Goal: Information Seeking & Learning: Learn about a topic

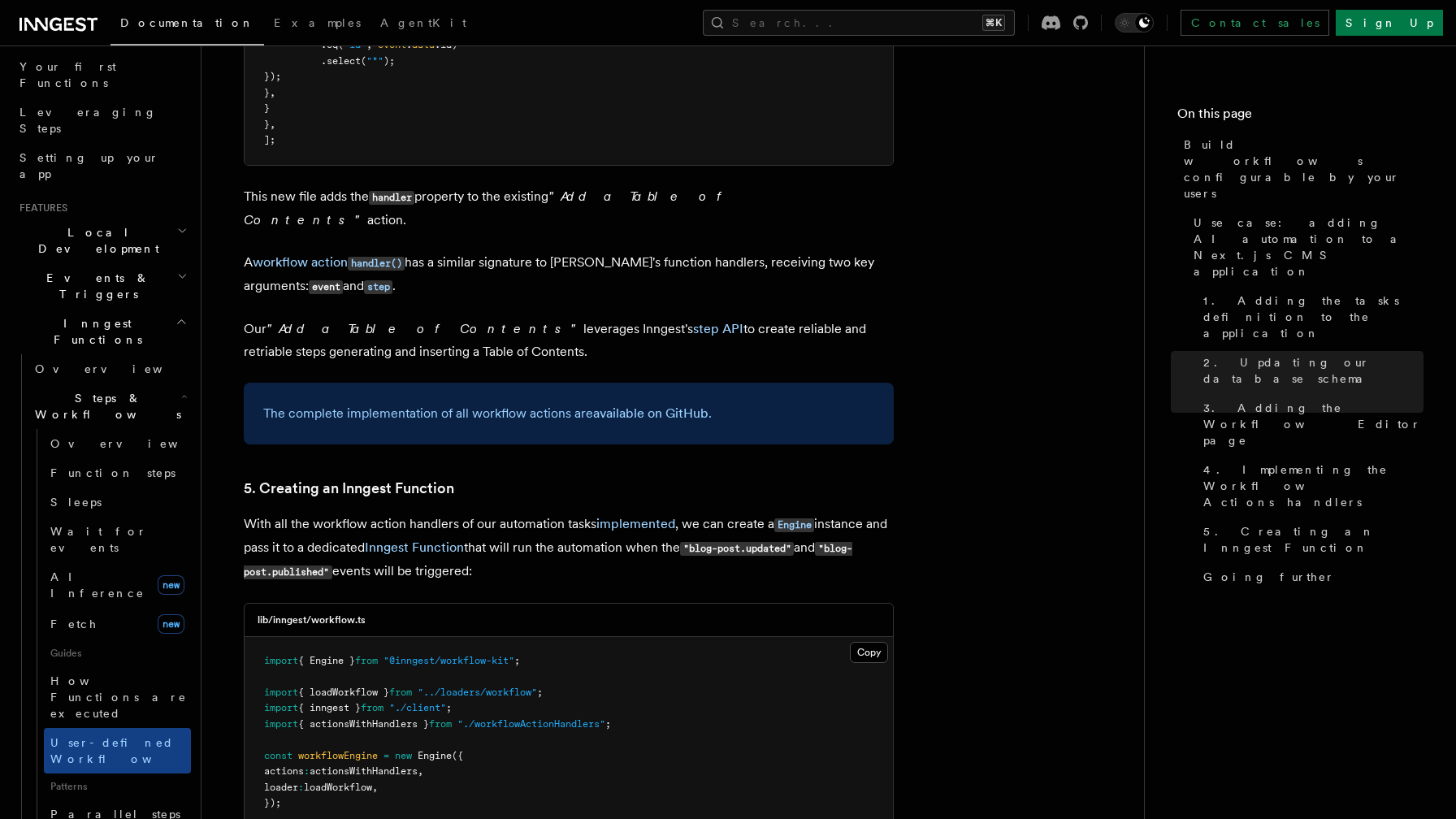
scroll to position [6698, 0]
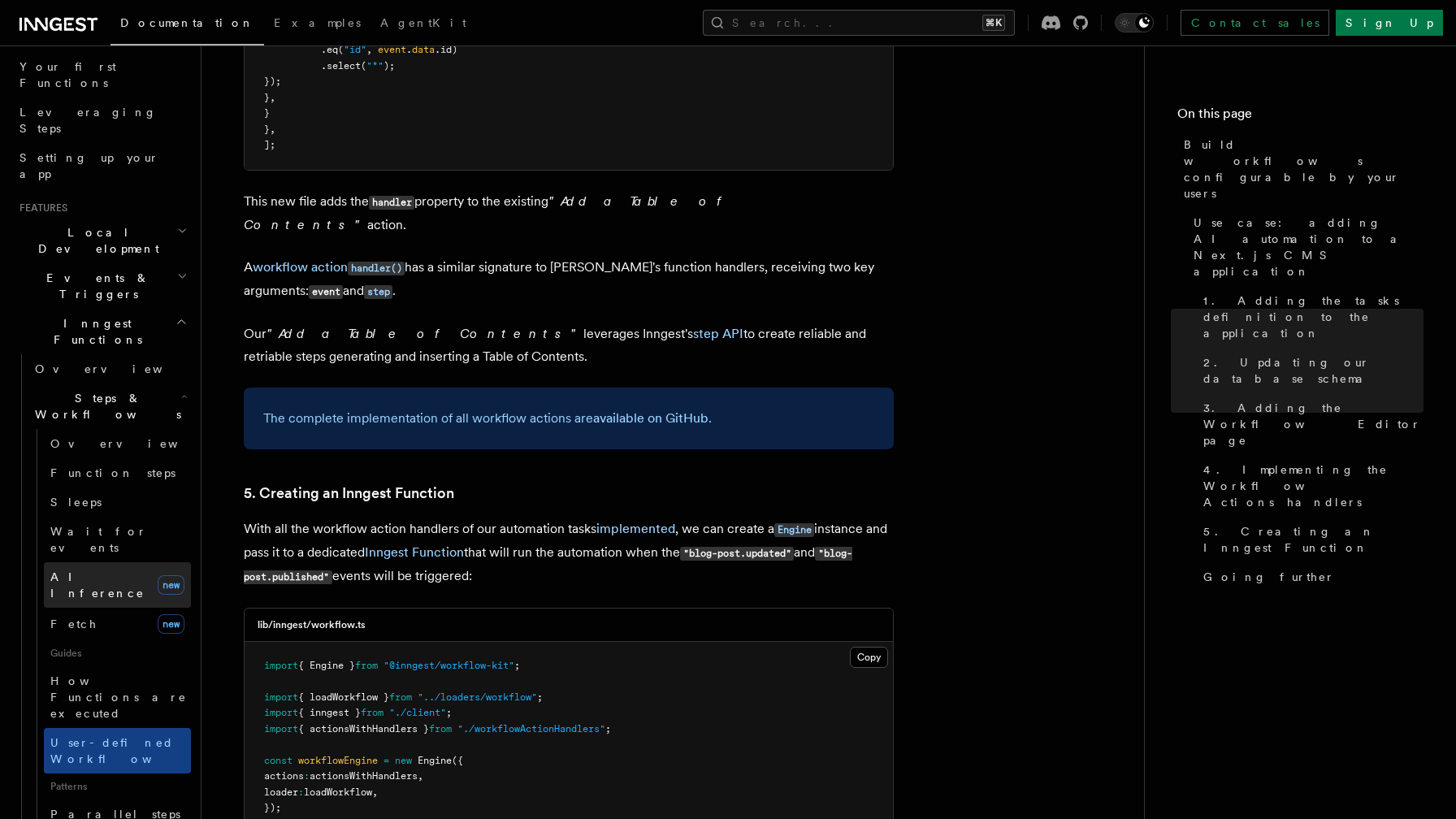
click at [130, 562] on link "AI Inference new" at bounding box center [117, 585] width 147 height 46
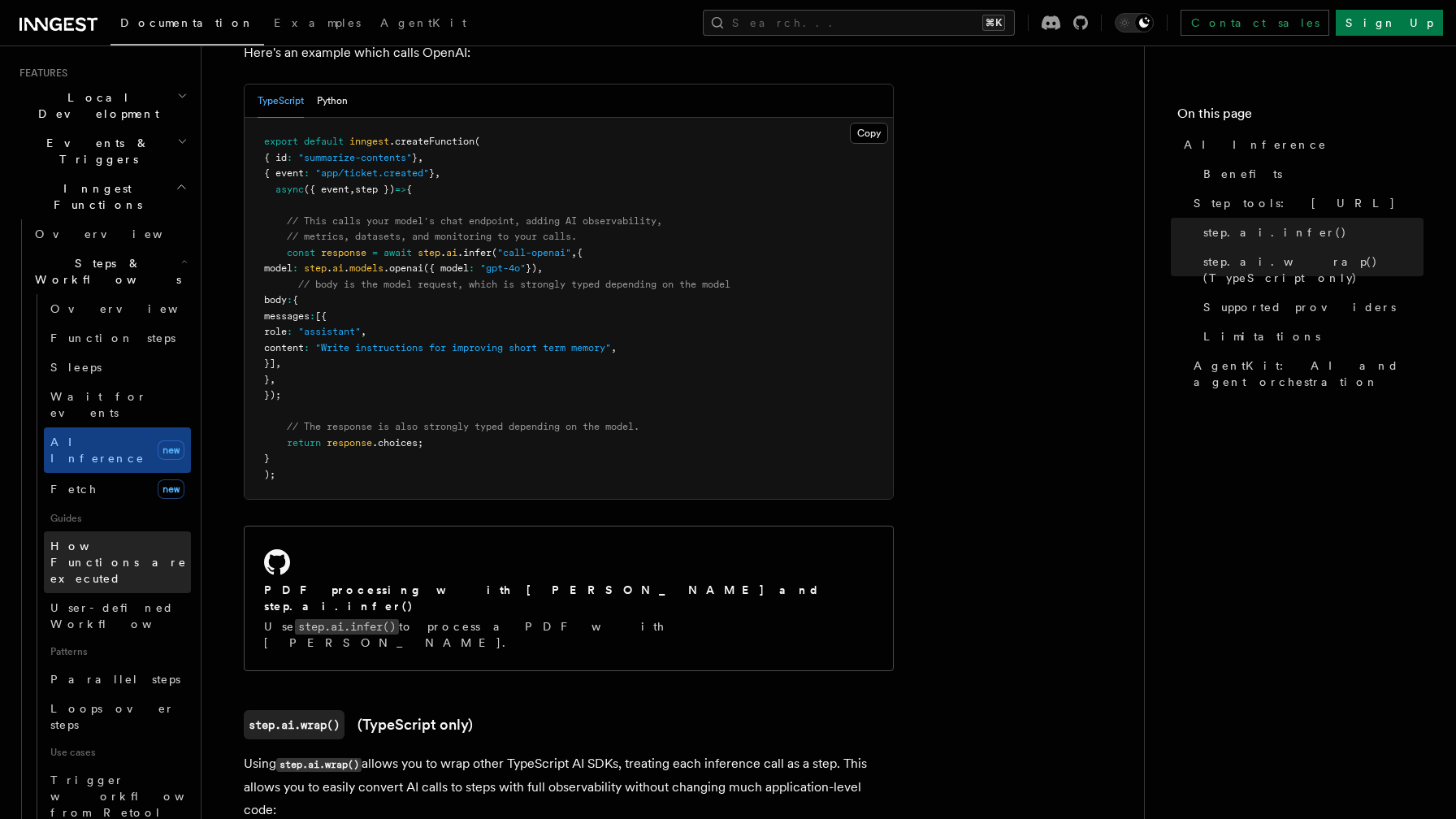
scroll to position [407, 0]
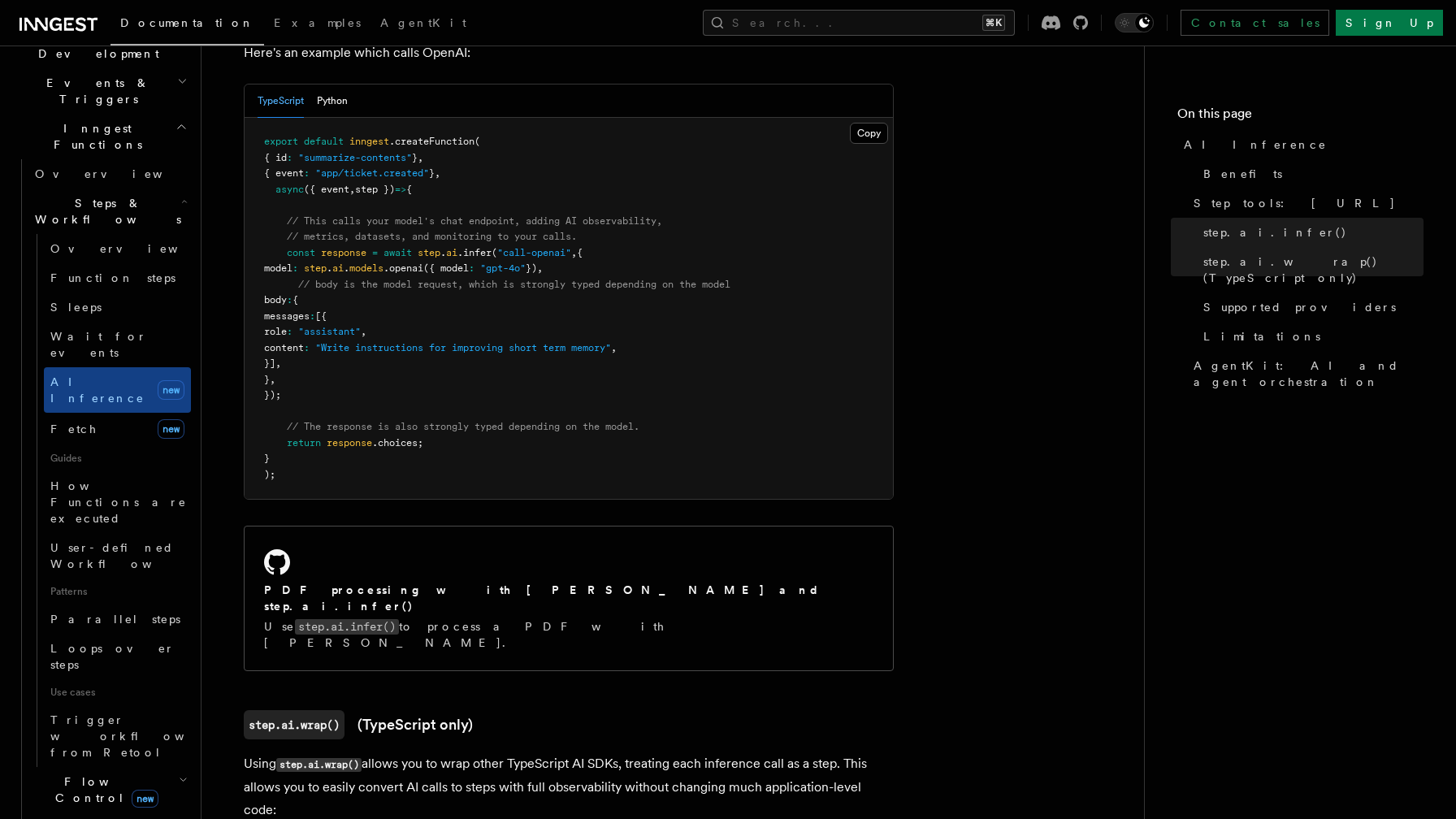
click at [162, 767] on h2 "Flow Control new" at bounding box center [109, 790] width 163 height 46
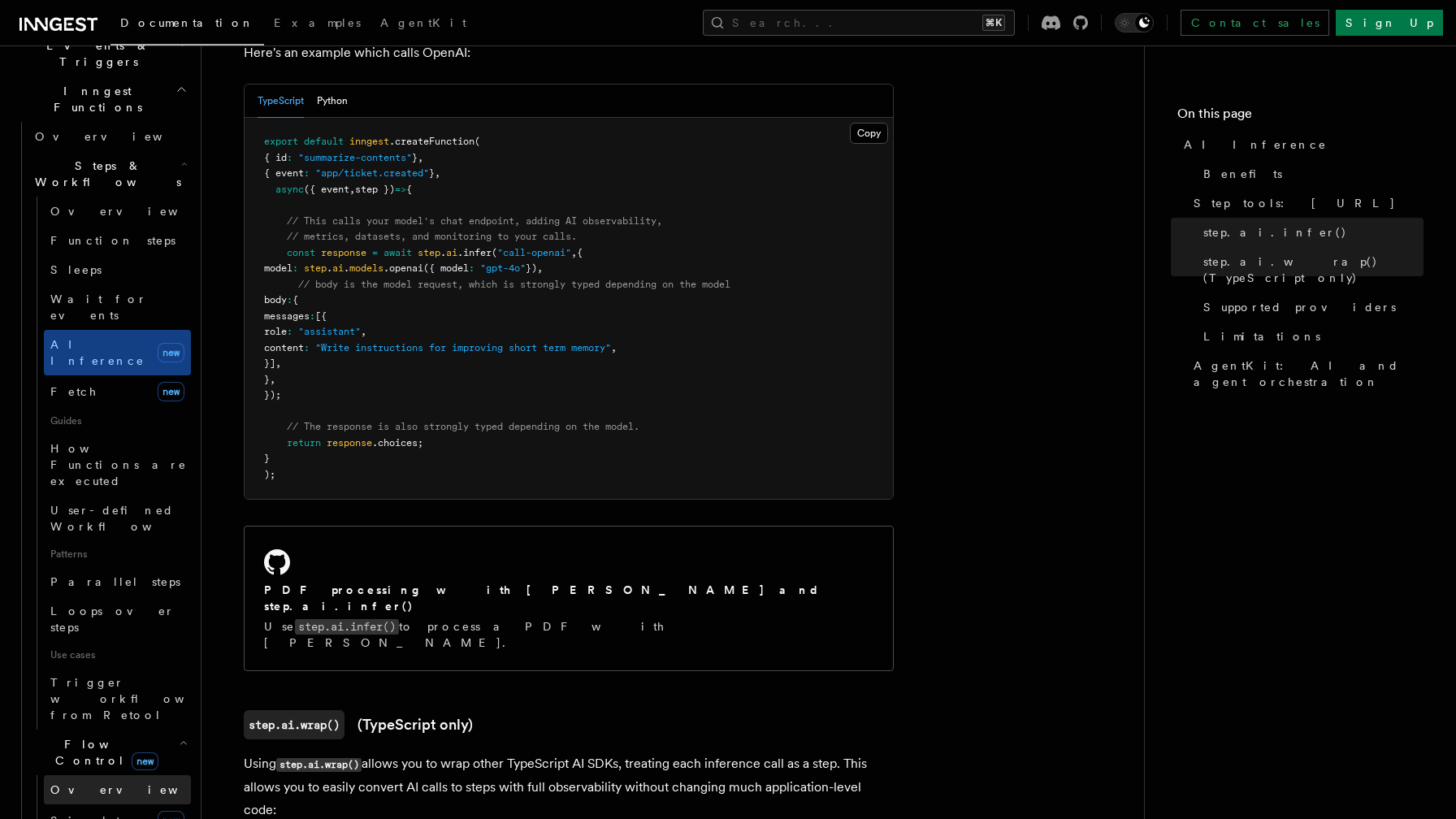
click at [124, 775] on link "Overview" at bounding box center [117, 789] width 147 height 29
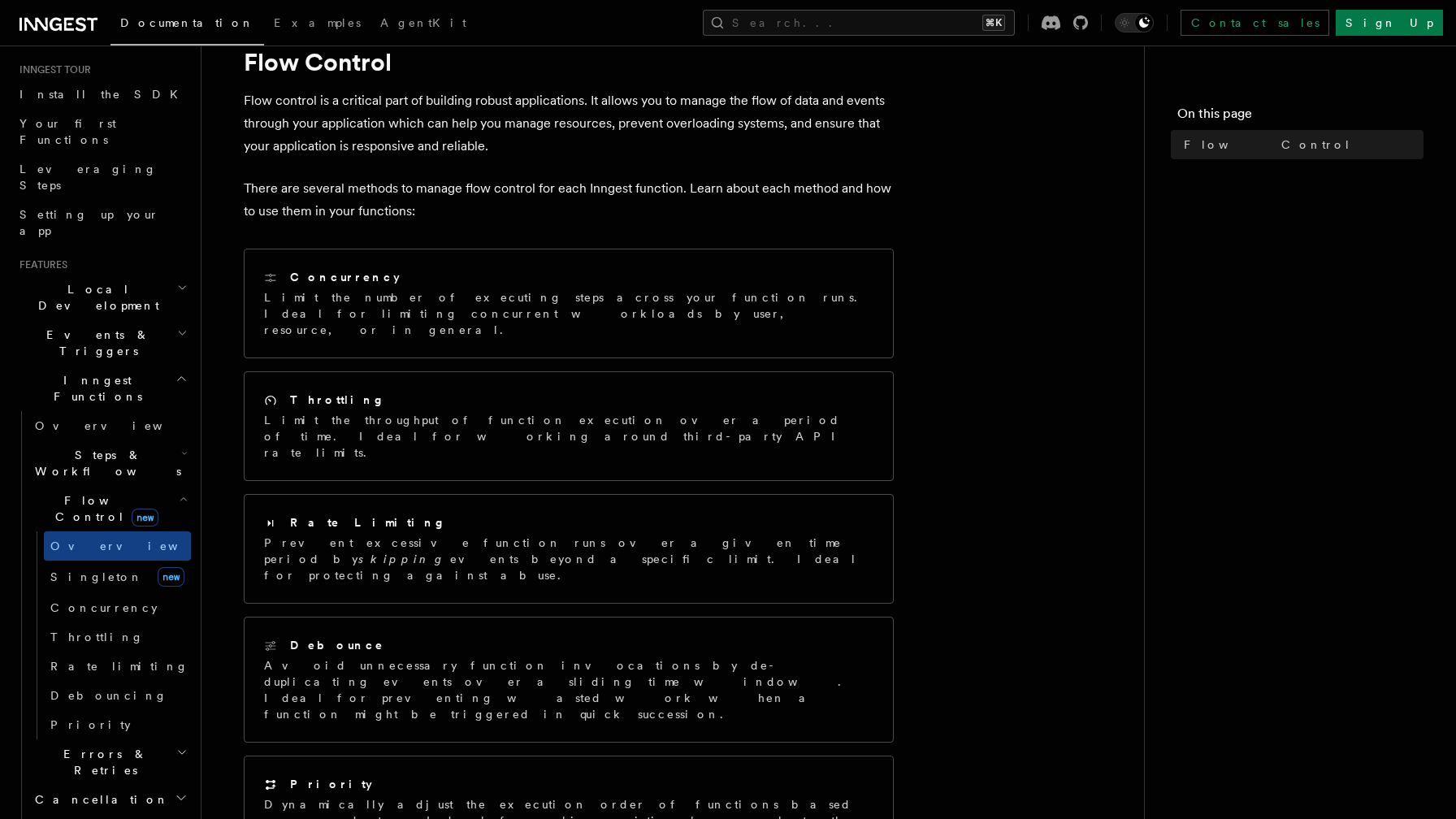
scroll to position [144, 0]
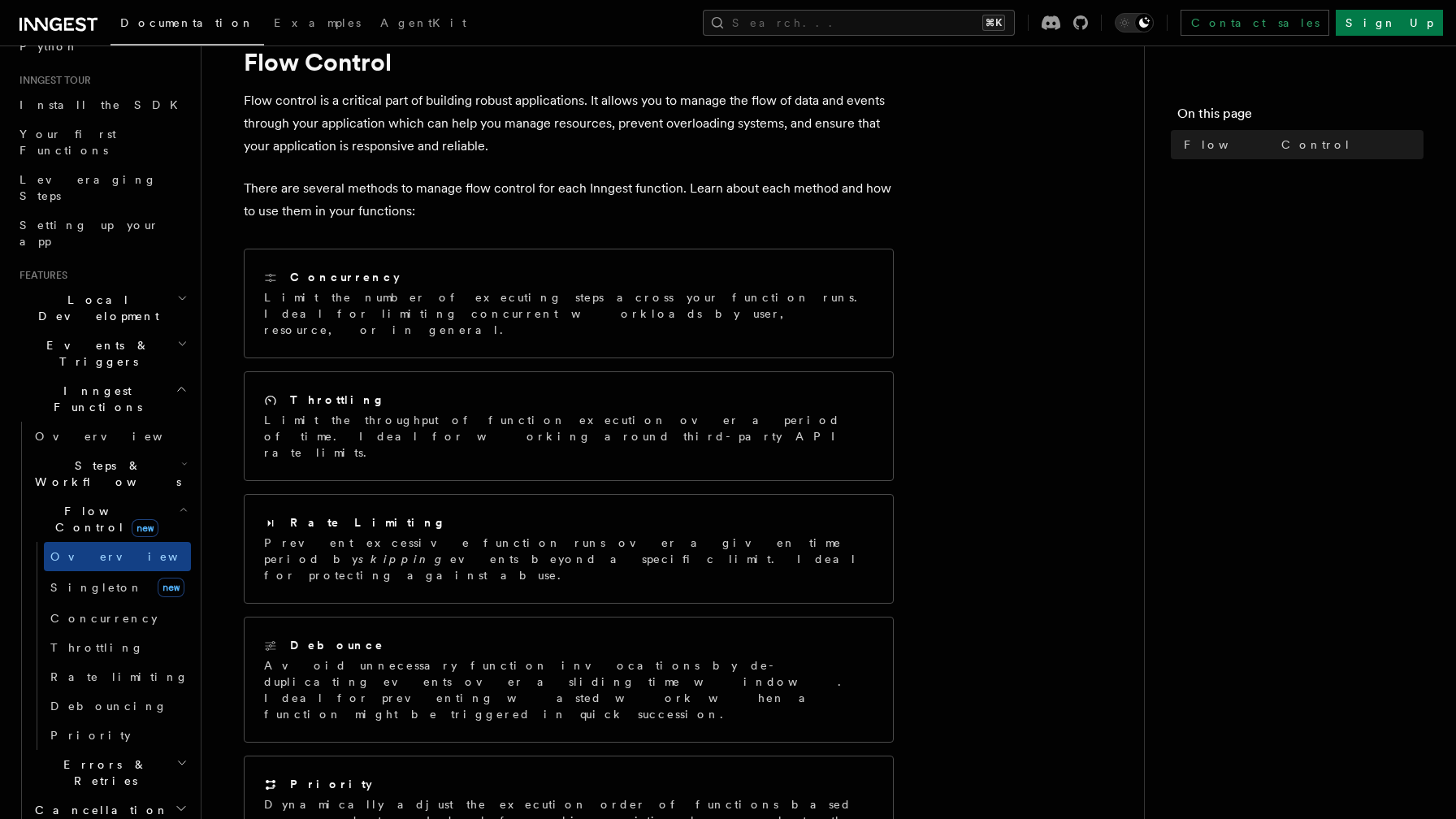
click at [68, 457] on span "Steps & Workflows" at bounding box center [104, 473] width 153 height 33
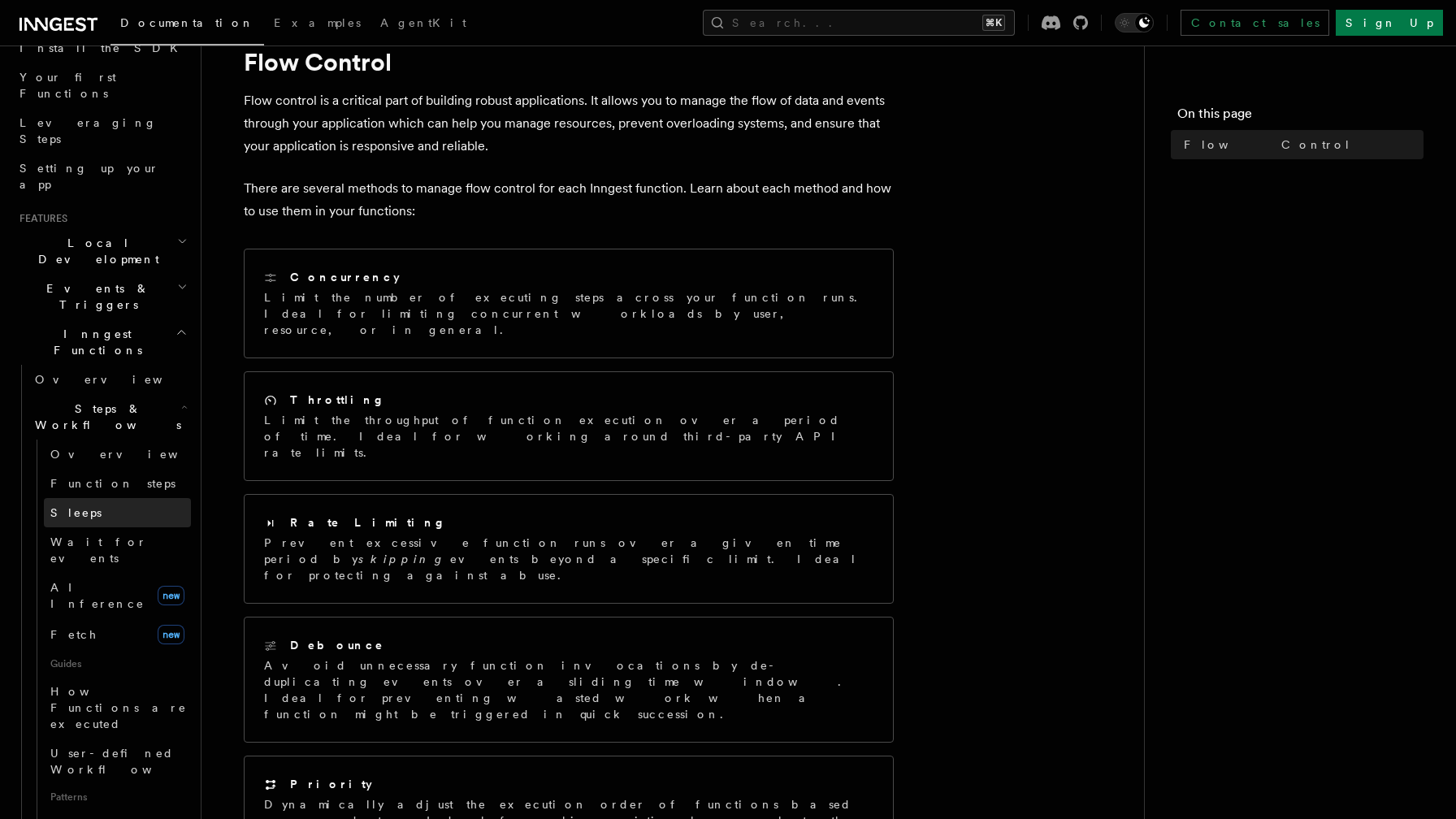
scroll to position [244, 0]
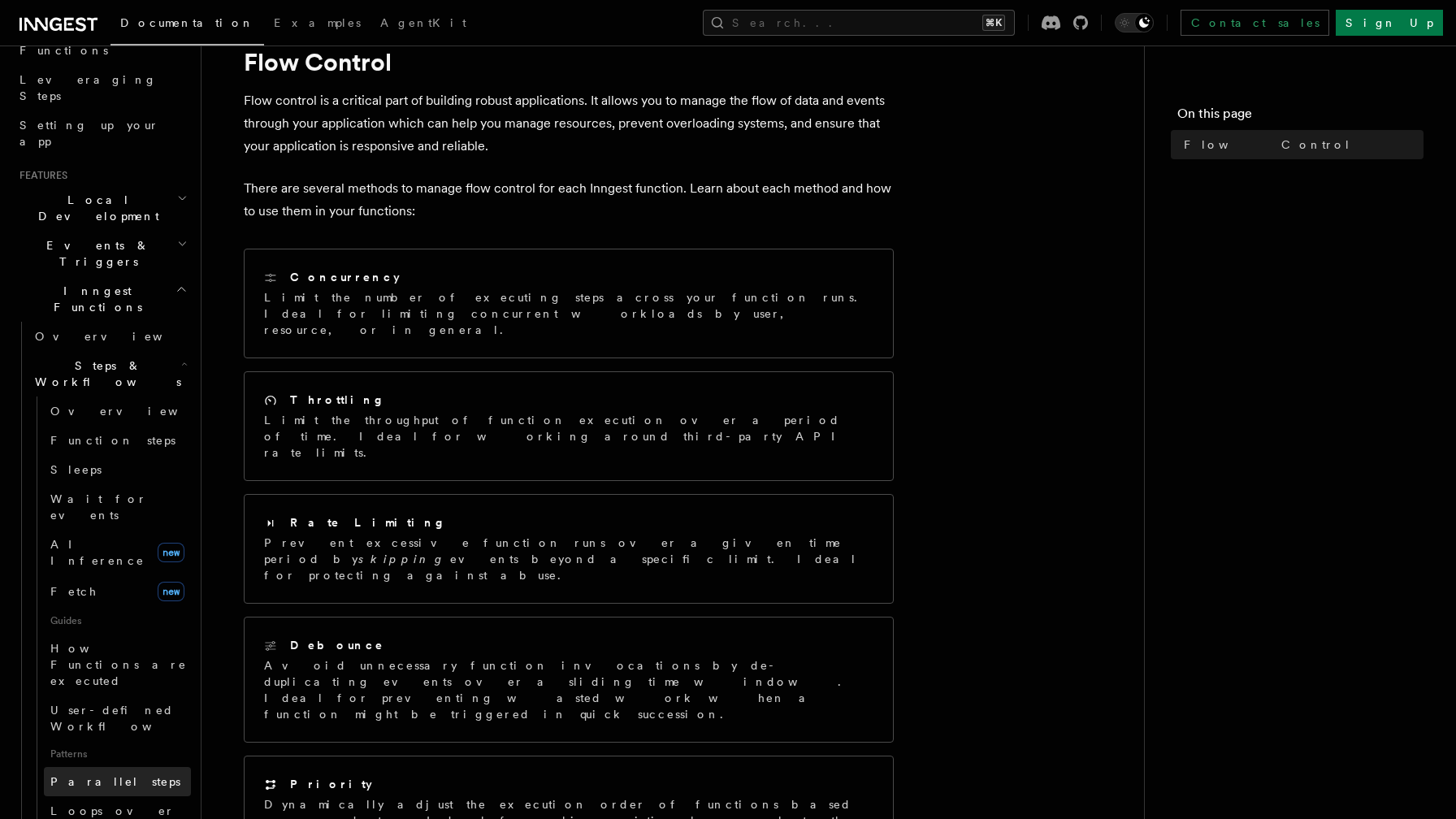
click at [132, 767] on link "Parallel steps" at bounding box center [117, 781] width 147 height 29
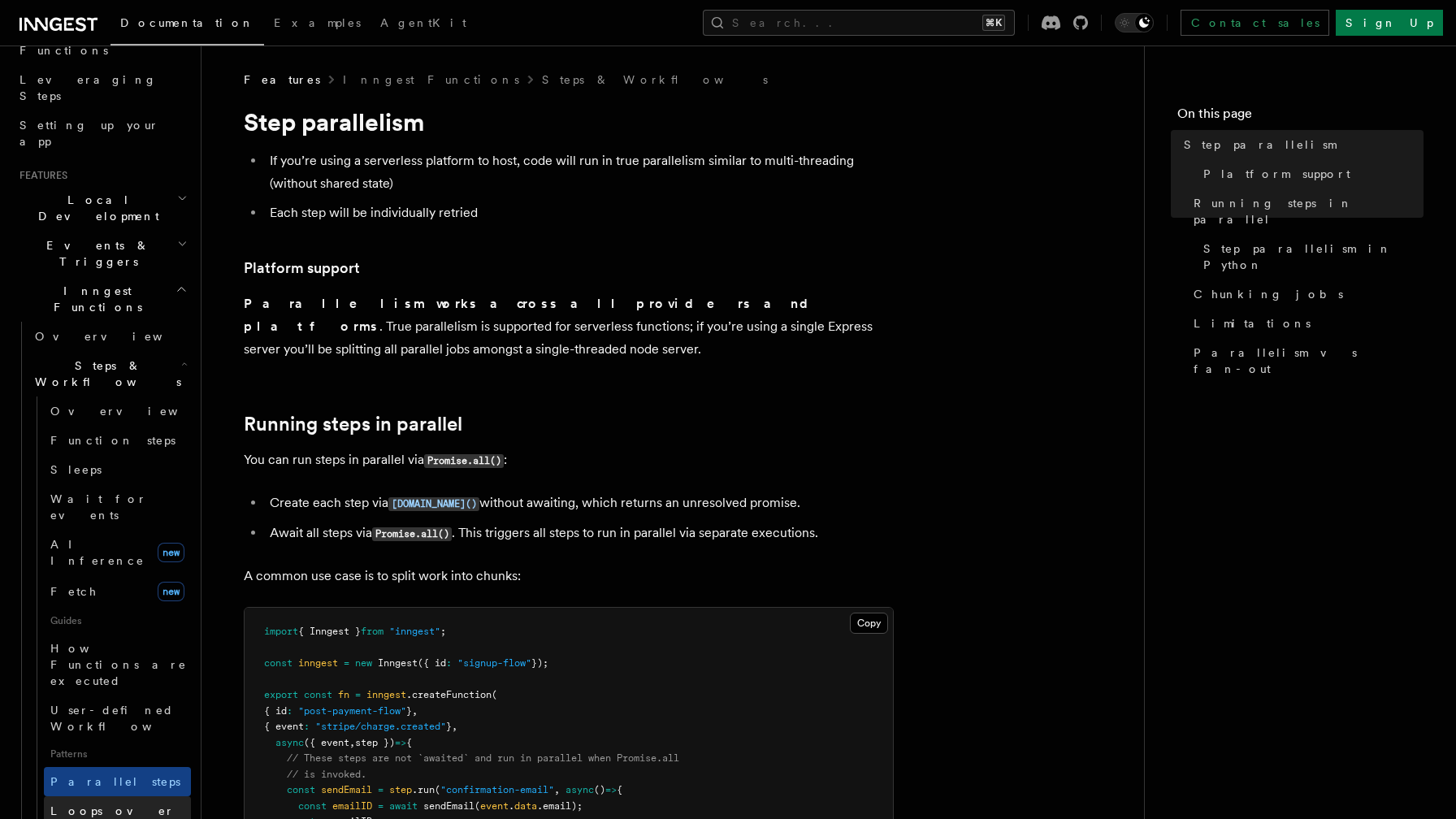
click at [148, 796] on link "Loops over steps" at bounding box center [117, 819] width 147 height 46
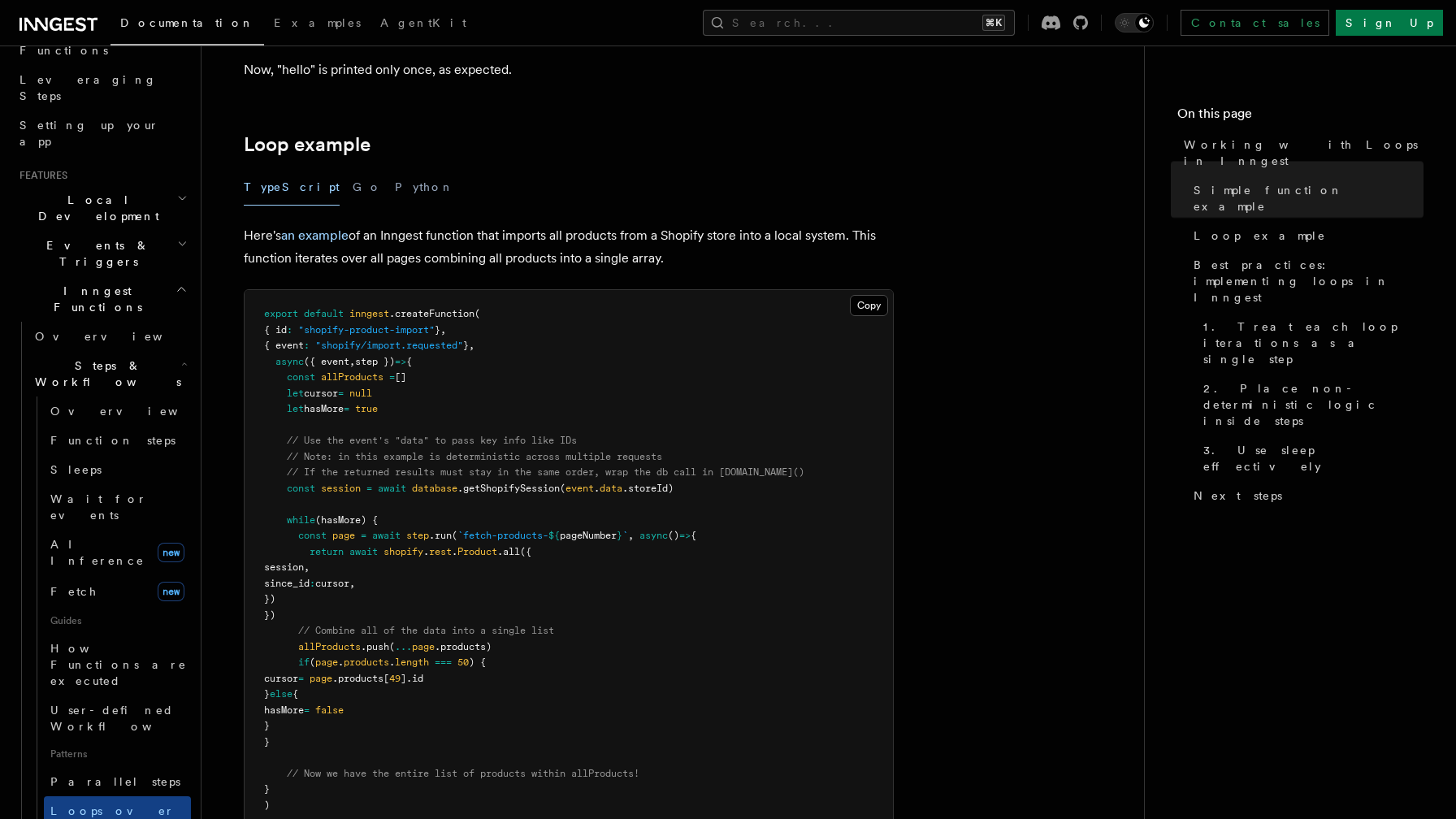
scroll to position [1970, 0]
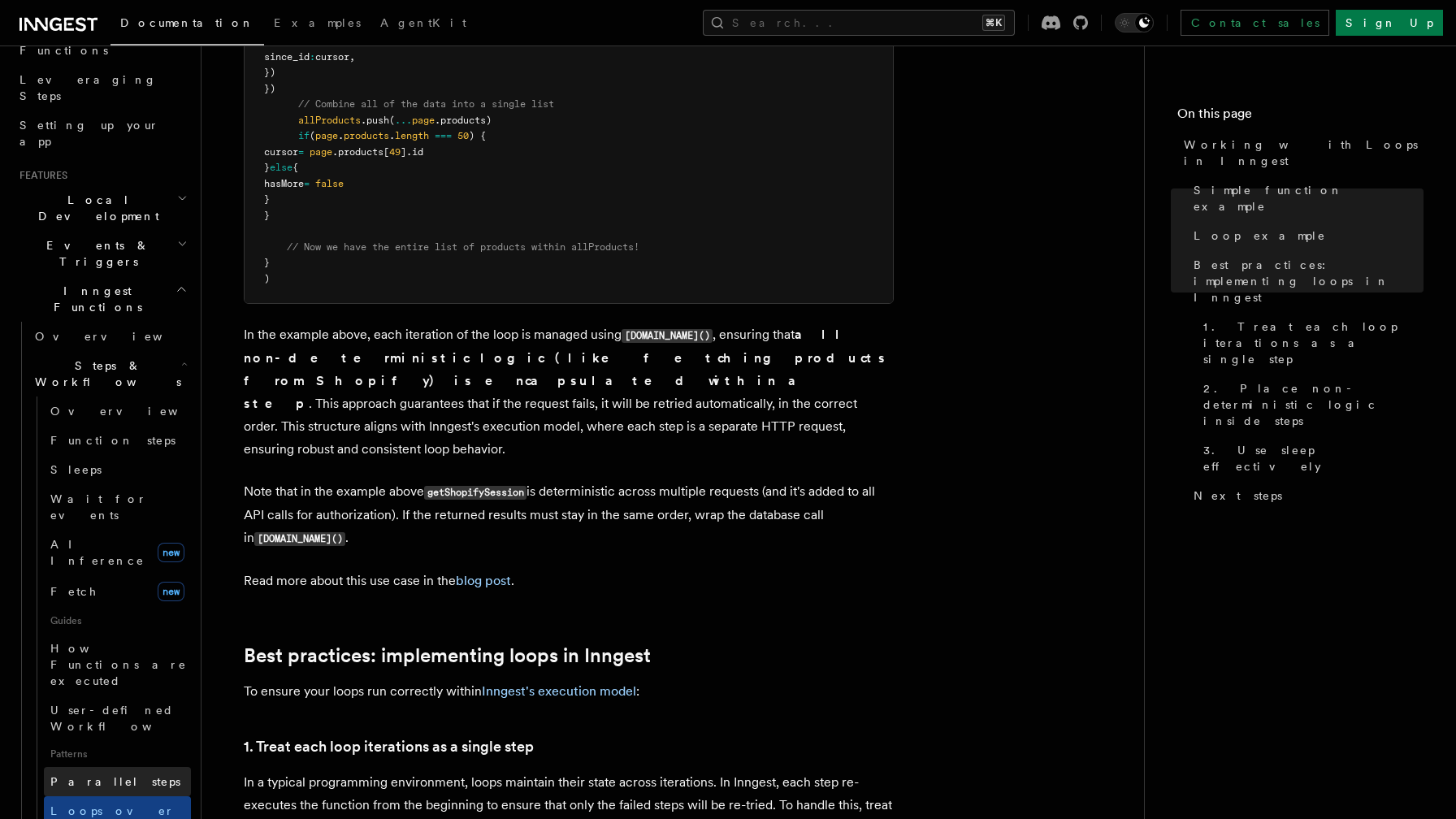
click at [134, 767] on link "Parallel steps" at bounding box center [117, 781] width 147 height 29
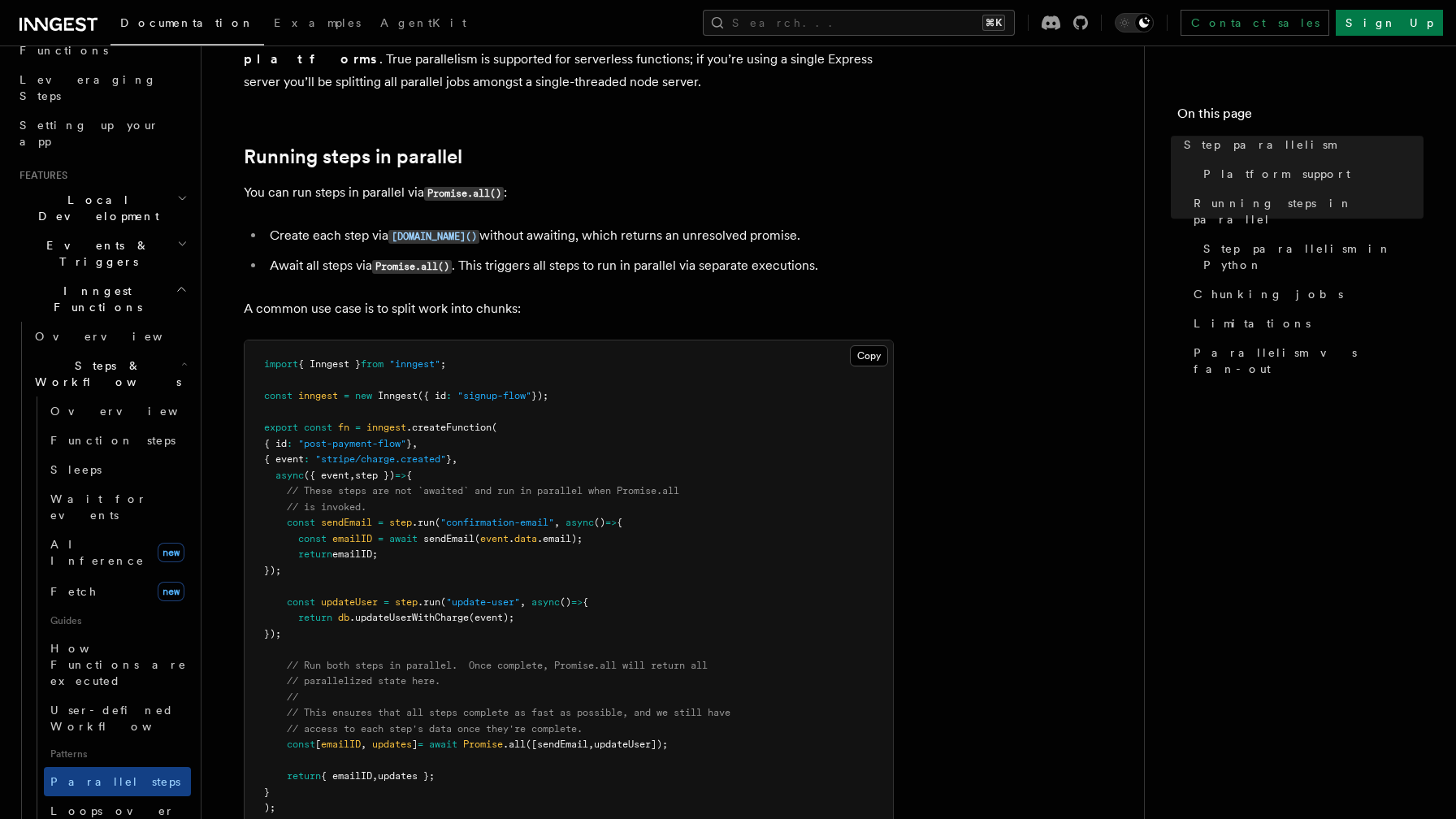
scroll to position [399, 0]
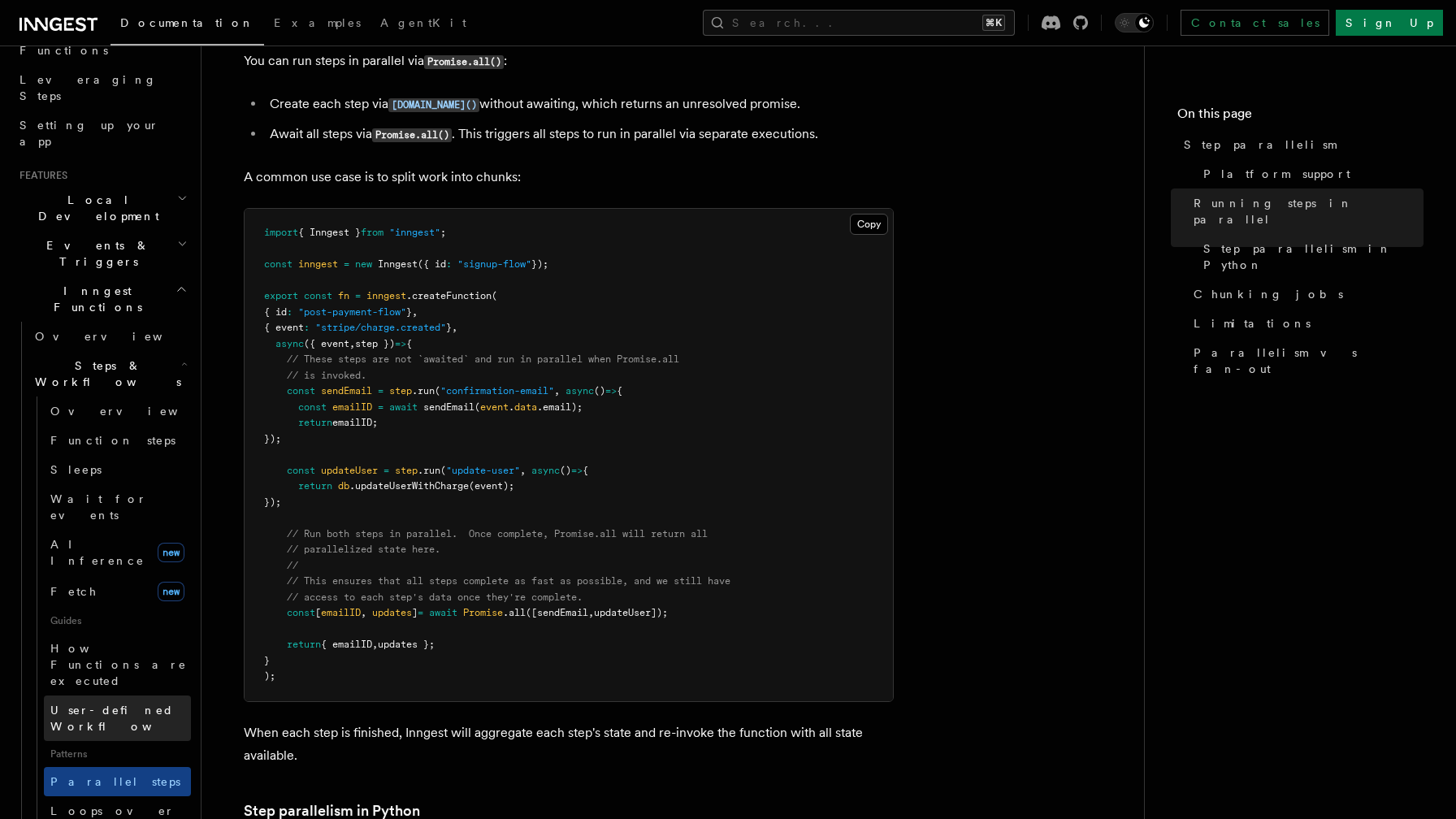
click at [155, 704] on span "User-defined Workflows" at bounding box center [123, 718] width 146 height 29
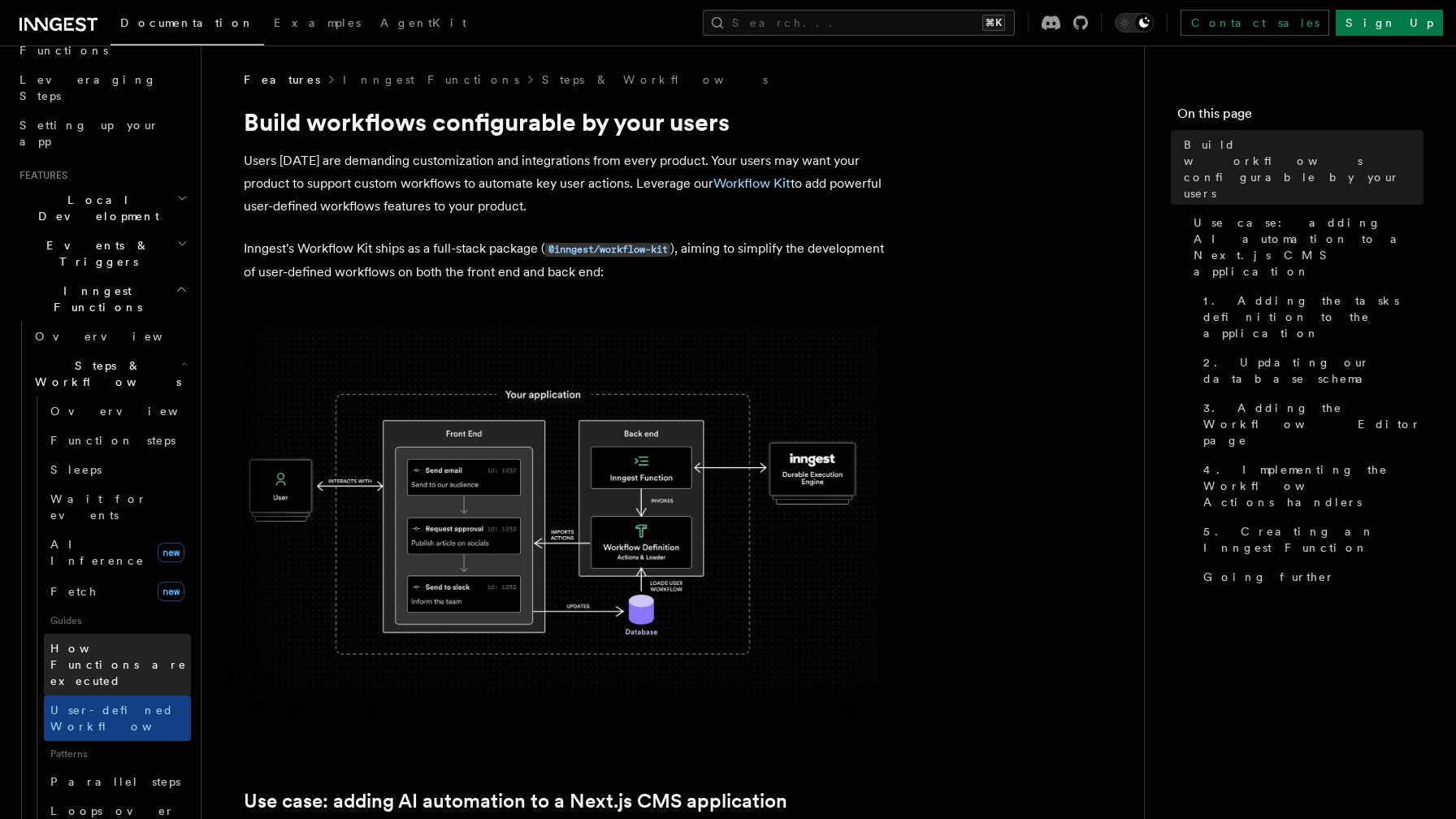
click at [127, 642] on span "How Functions are executed" at bounding box center [118, 665] width 137 height 46
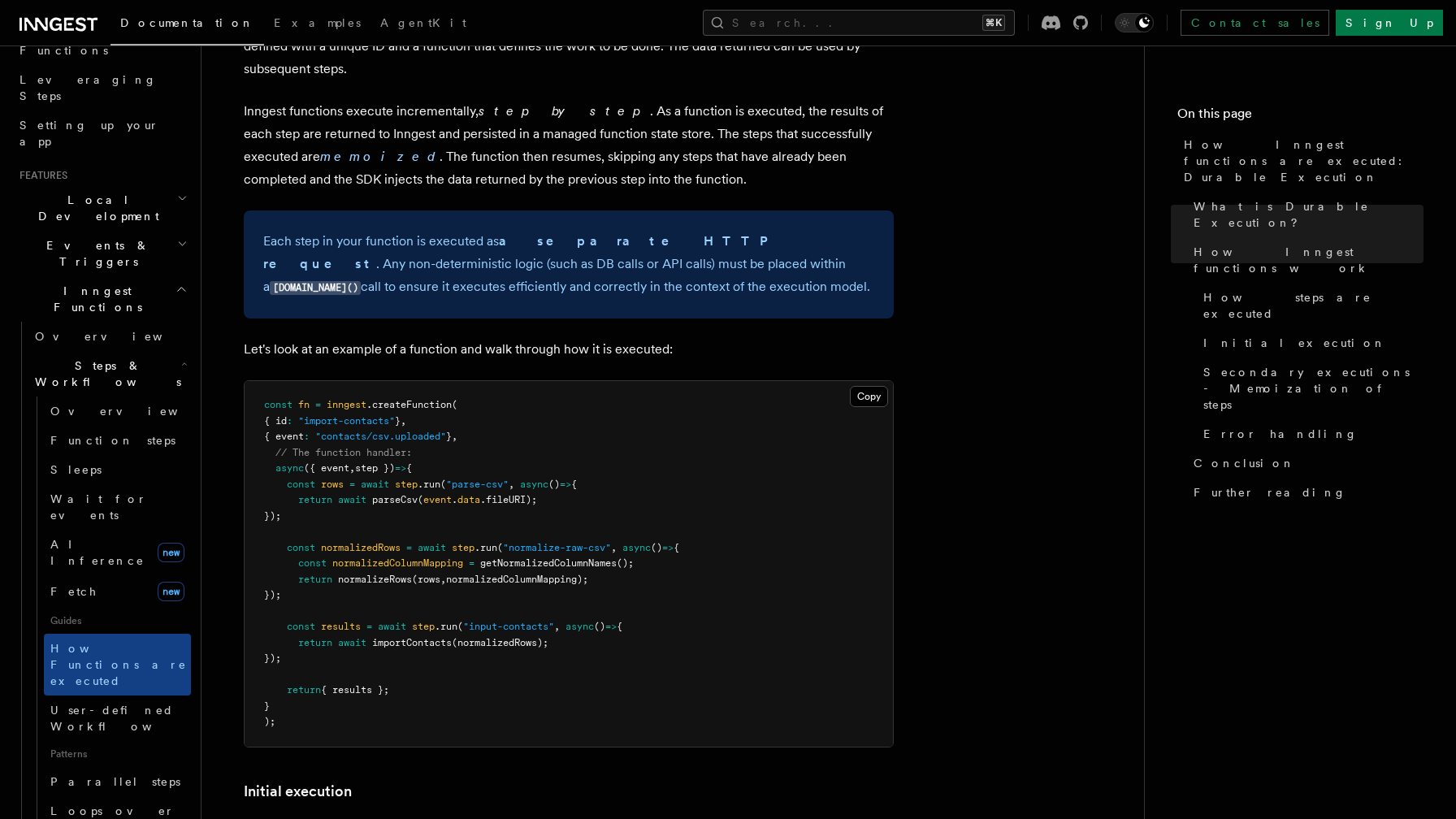
scroll to position [1452, 0]
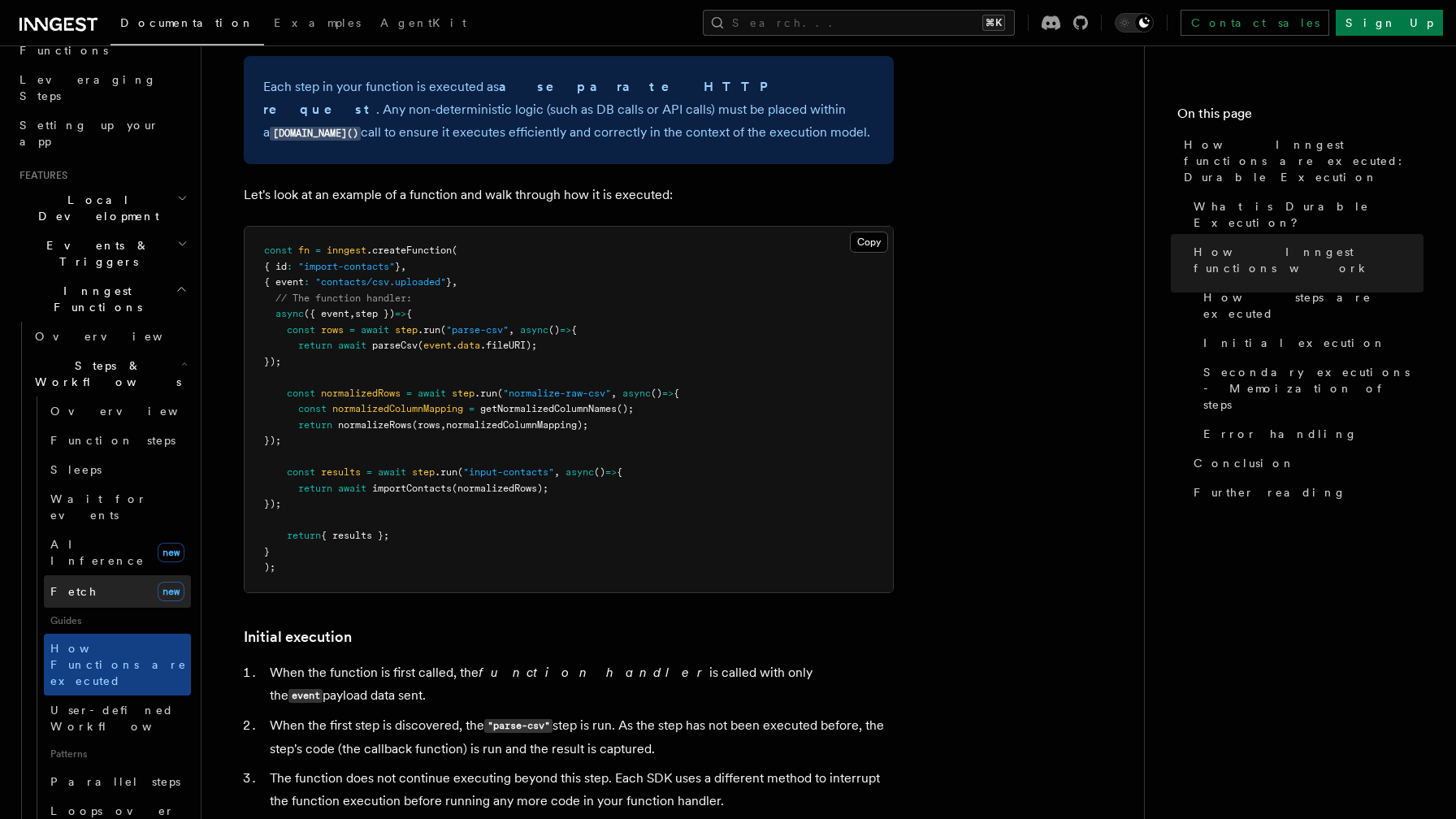
click at [134, 575] on link "Fetch new" at bounding box center [117, 591] width 147 height 33
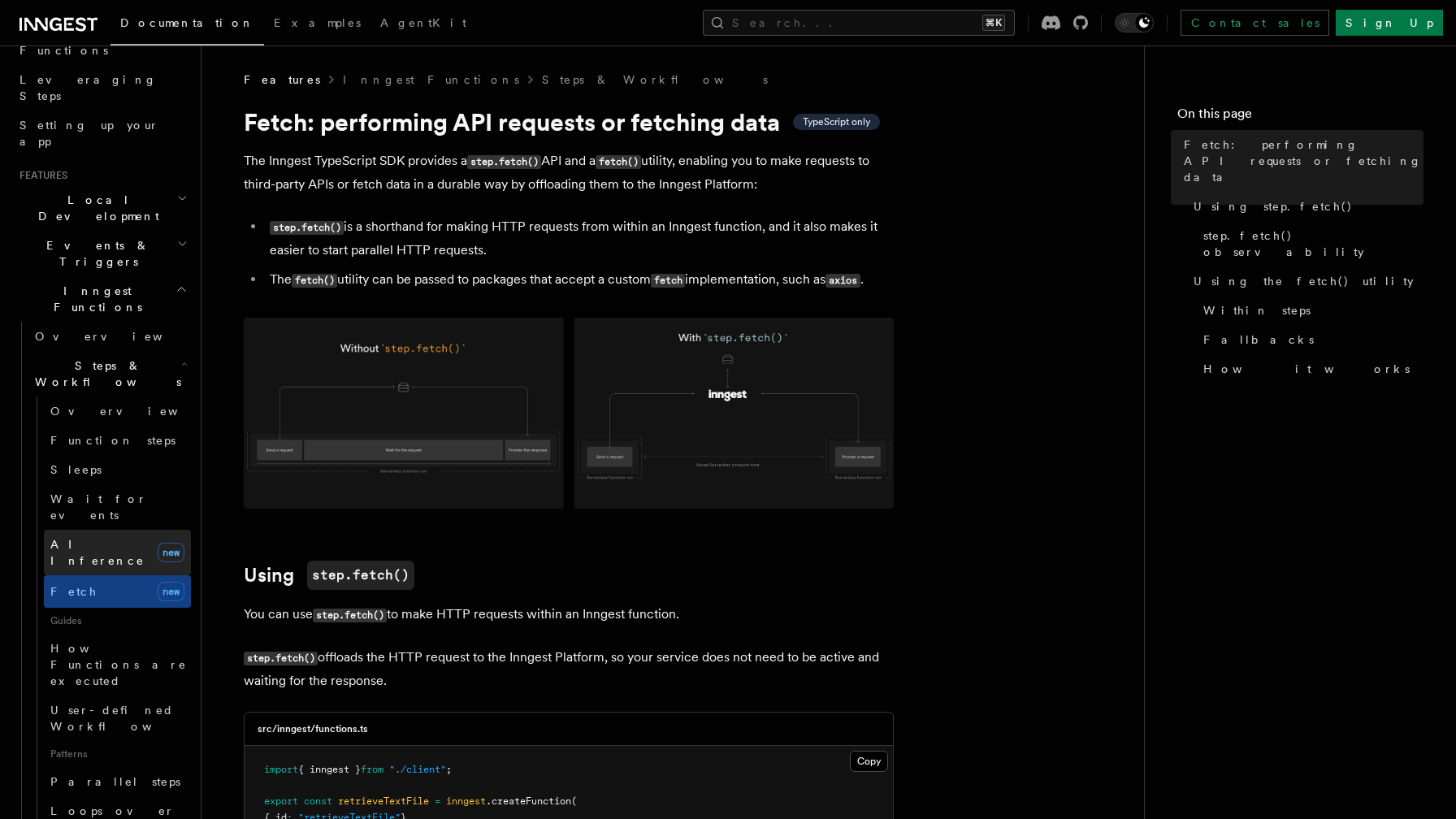
click at [115, 529] on link "AI Inference new" at bounding box center [117, 552] width 147 height 46
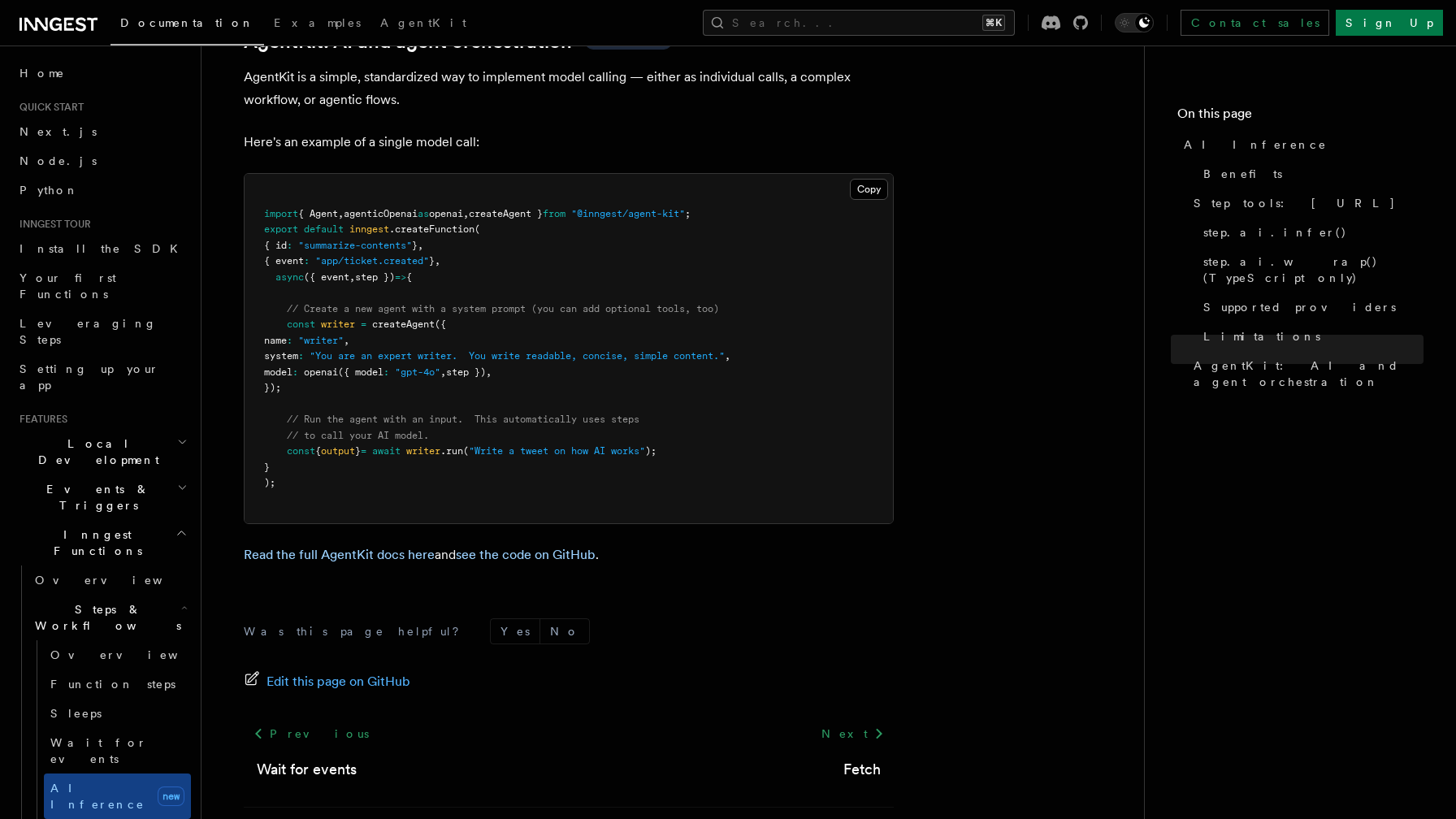
scroll to position [166, 0]
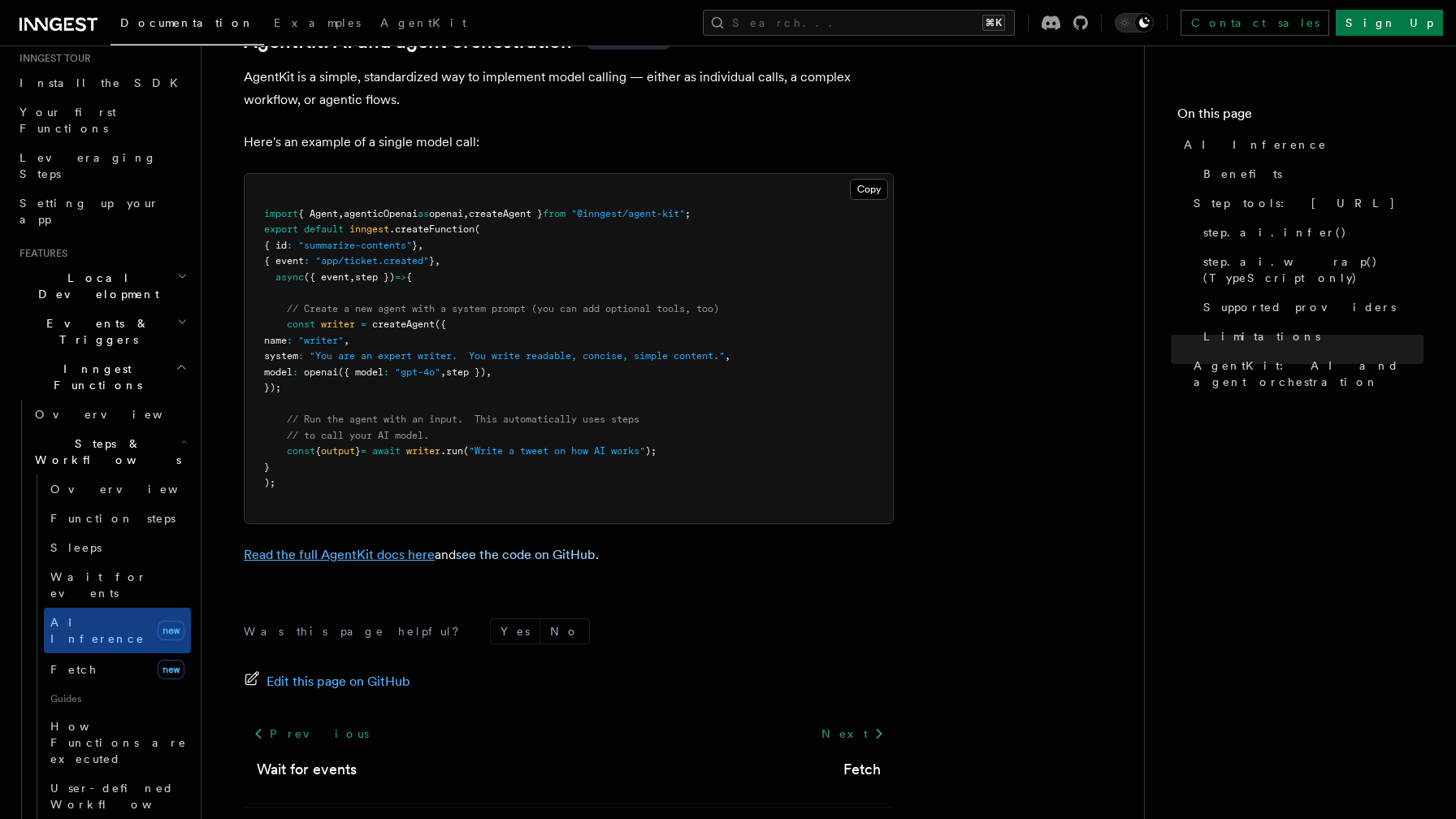
click at [387, 547] on link "Read the full AgentKit docs here" at bounding box center [339, 554] width 191 height 15
